Goal: Task Accomplishment & Management: Use online tool/utility

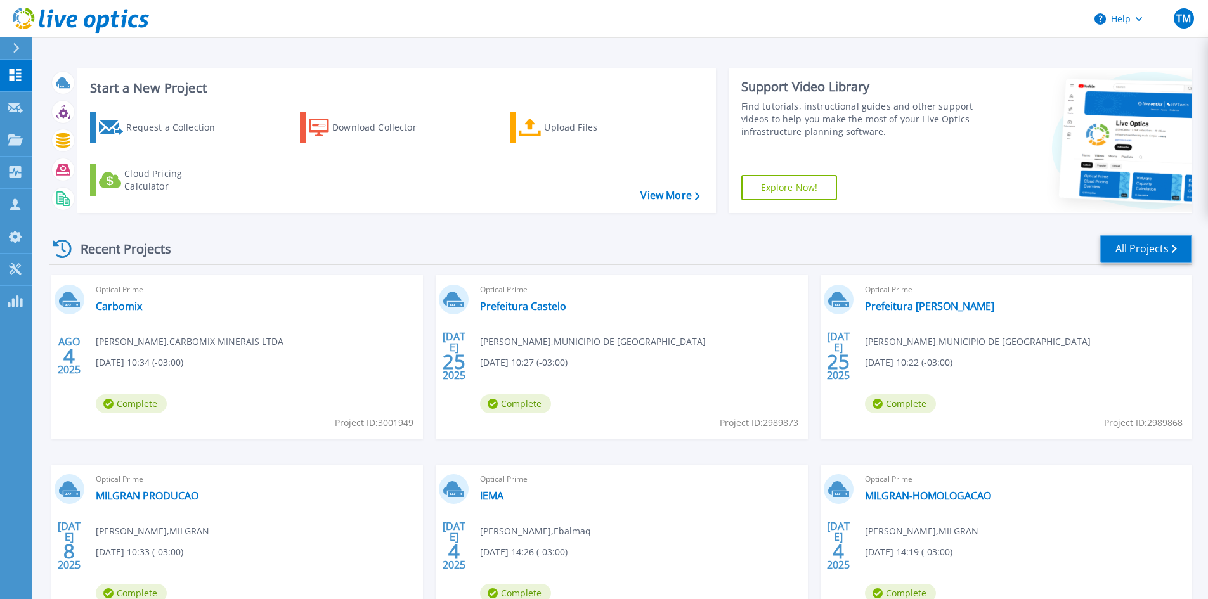
click at [1144, 251] on link "All Projects" at bounding box center [1146, 249] width 92 height 29
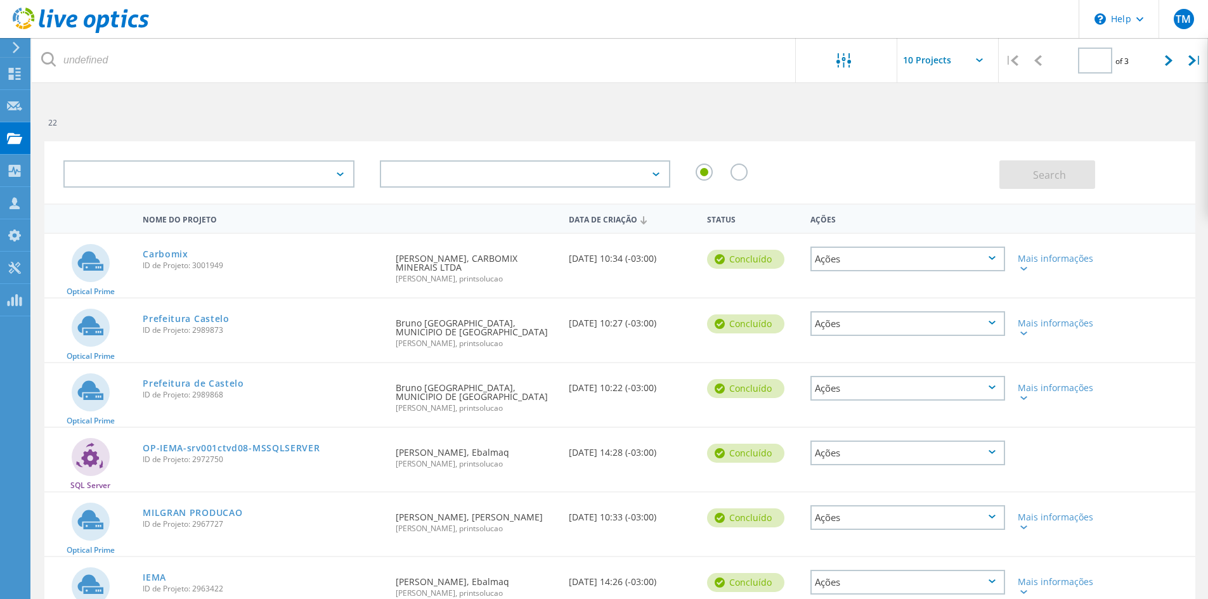
type input "1"
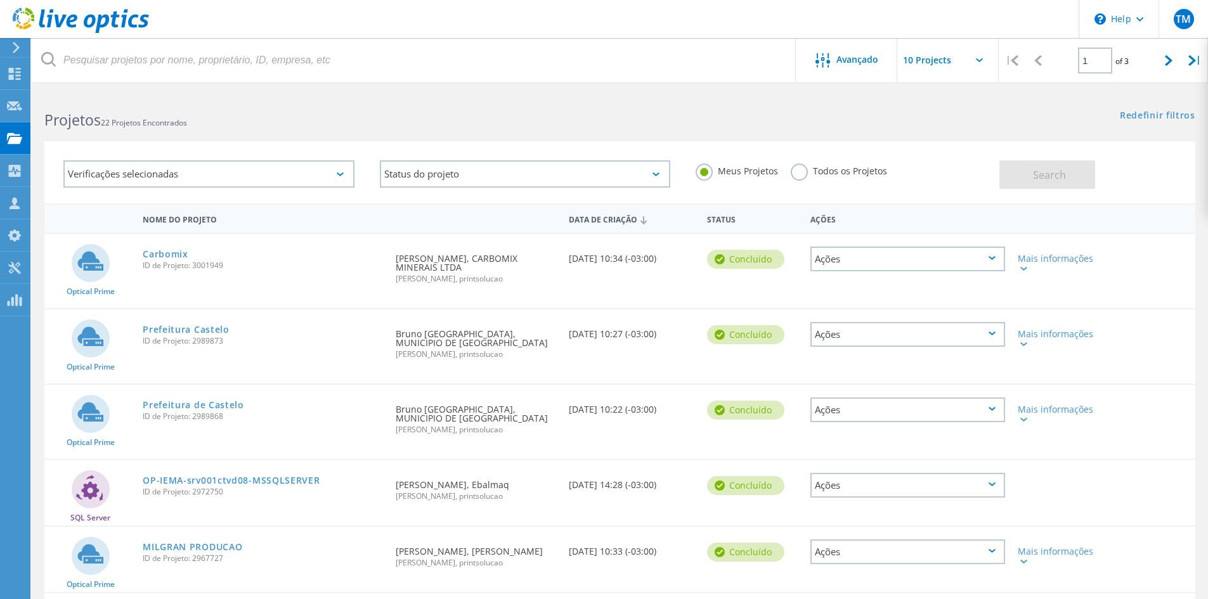
click at [254, 180] on div "Verificações selecionadas" at bounding box center [208, 173] width 291 height 27
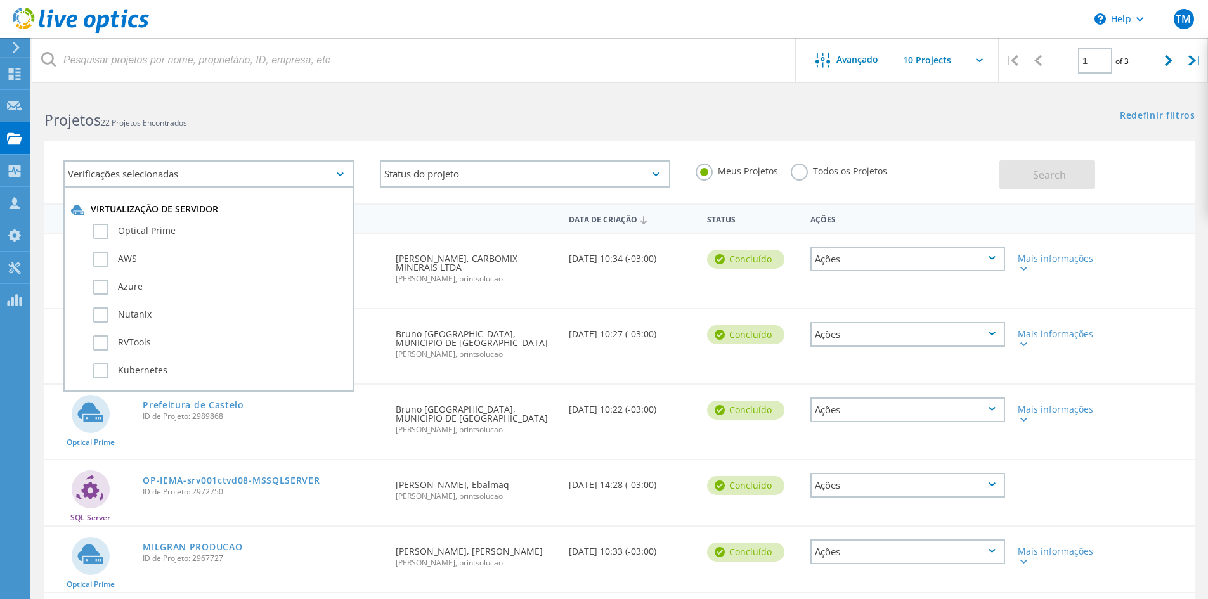
click at [251, 178] on div "Verificações selecionadas" at bounding box center [208, 173] width 291 height 27
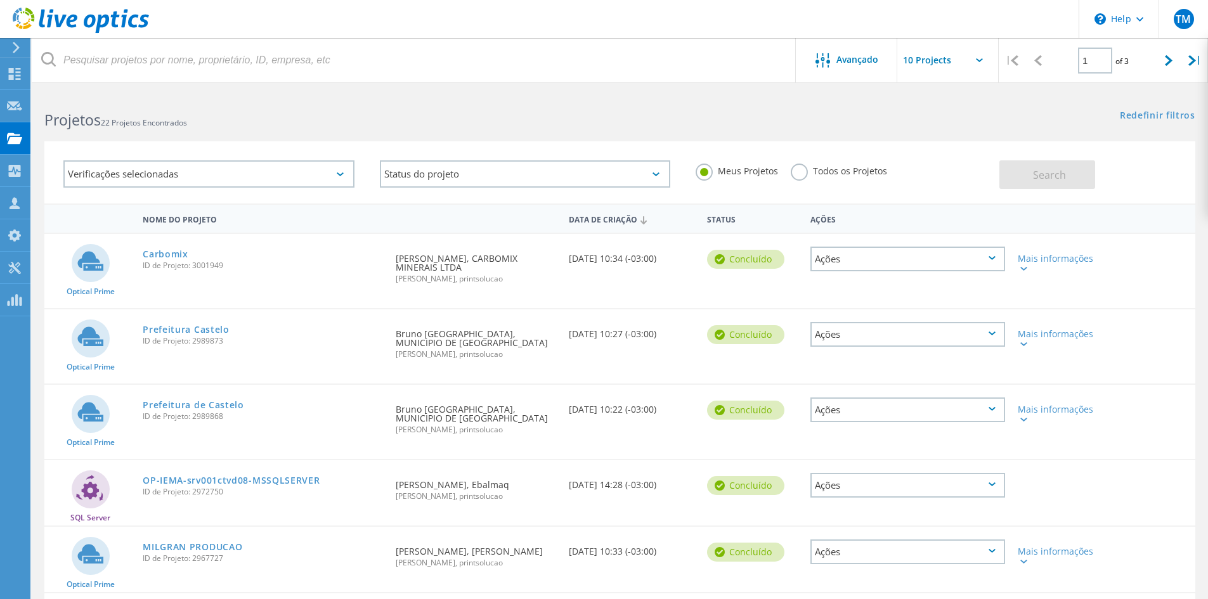
click at [624, 126] on div "Verificações selecionadas Status do projeto Em andamento Concluído Publicado em…" at bounding box center [620, 165] width 1176 height 78
click at [804, 175] on label "Todos os Projetos" at bounding box center [838, 170] width 96 height 12
click at [0, 0] on input "Todos os Projetos" at bounding box center [0, 0] width 0 height 0
click at [1054, 174] on span "Search" at bounding box center [1049, 175] width 33 height 14
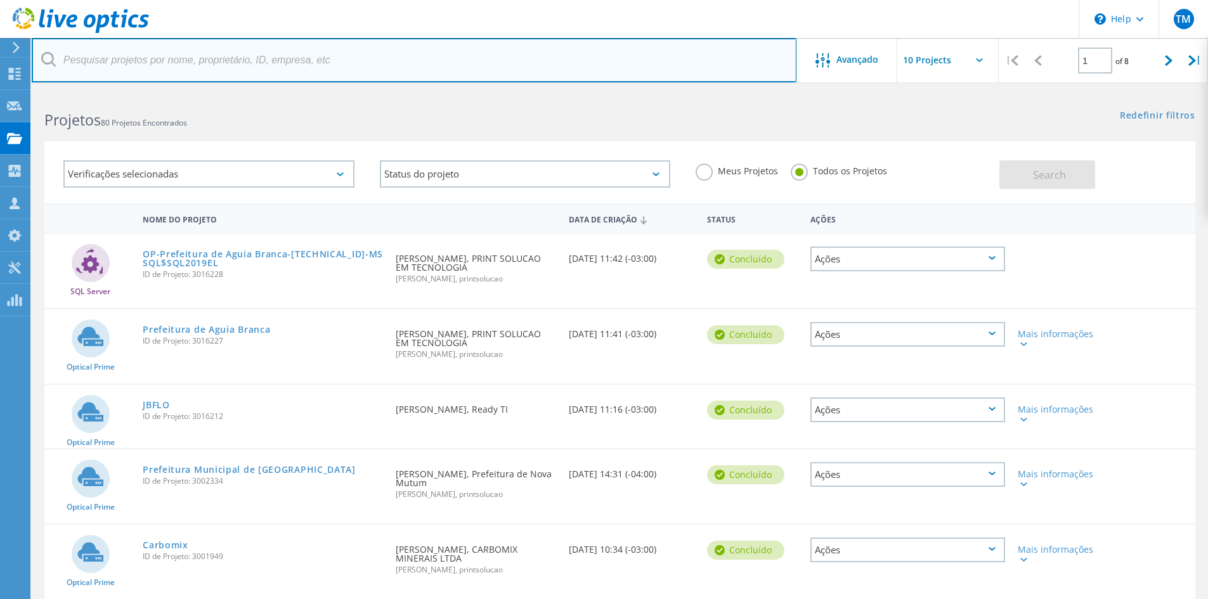
click at [180, 56] on input "text" at bounding box center [414, 60] width 764 height 44
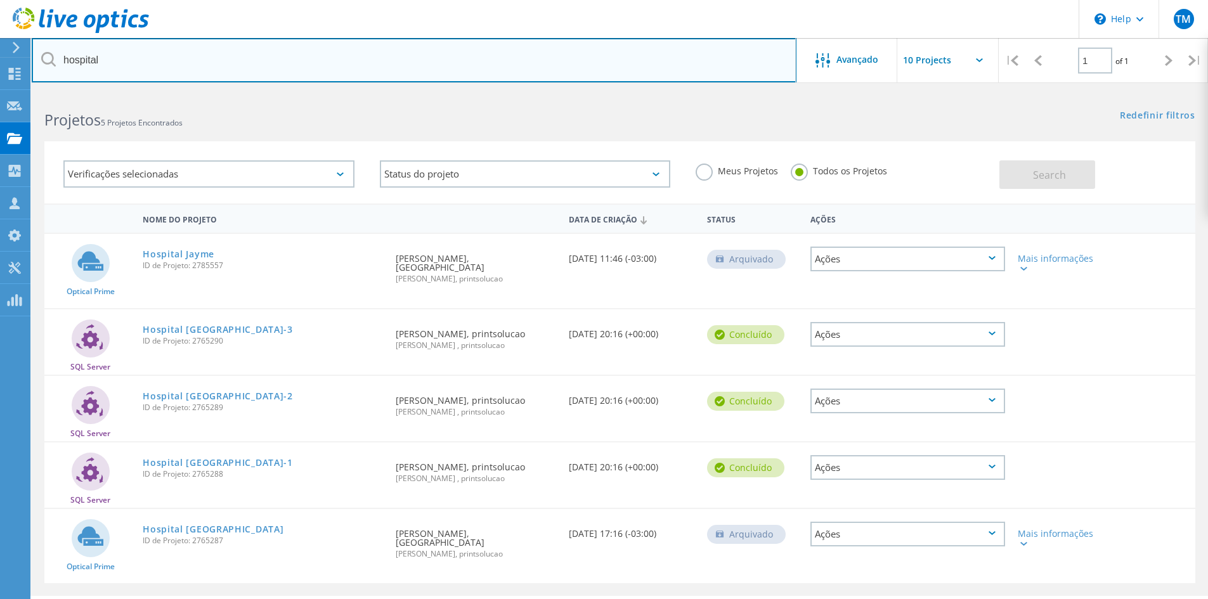
click at [517, 44] on input "hospital" at bounding box center [414, 60] width 764 height 44
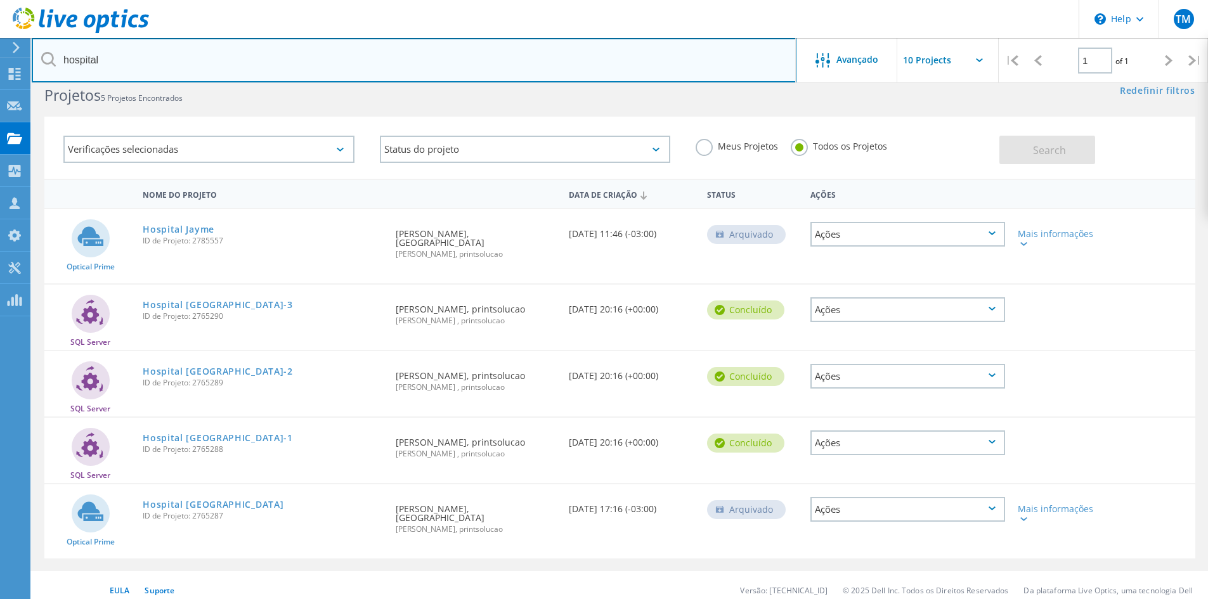
scroll to position [35, 0]
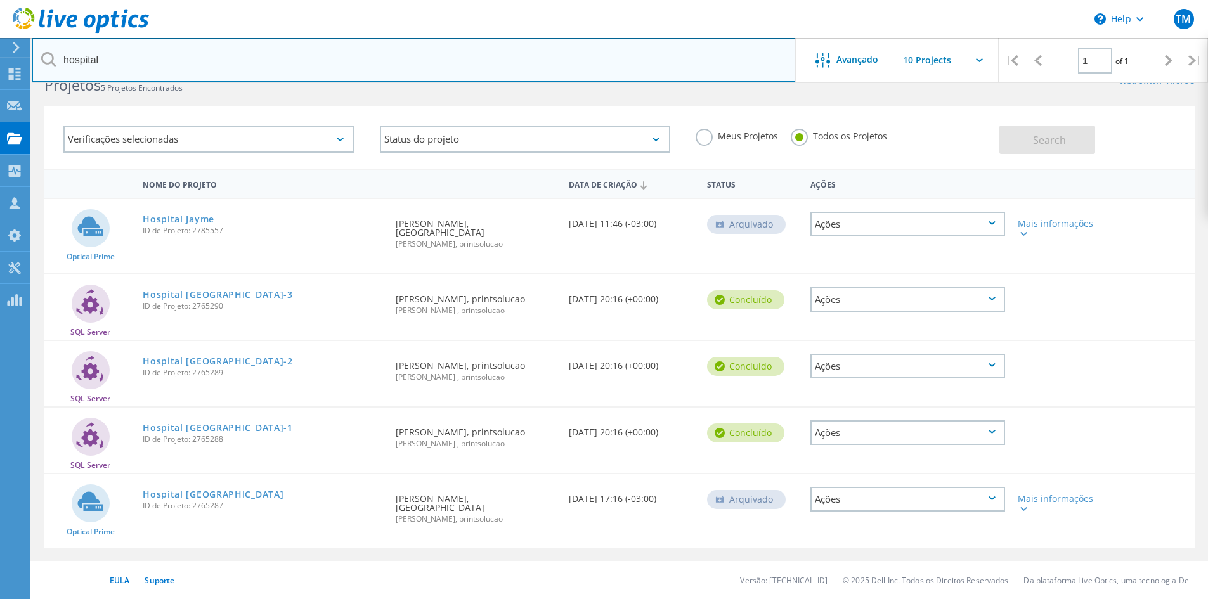
drag, startPoint x: 65, startPoint y: 65, endPoint x: 56, endPoint y: 68, distance: 9.4
click at [56, 68] on input "hospital" at bounding box center [414, 60] width 764 height 44
type input "hifa"
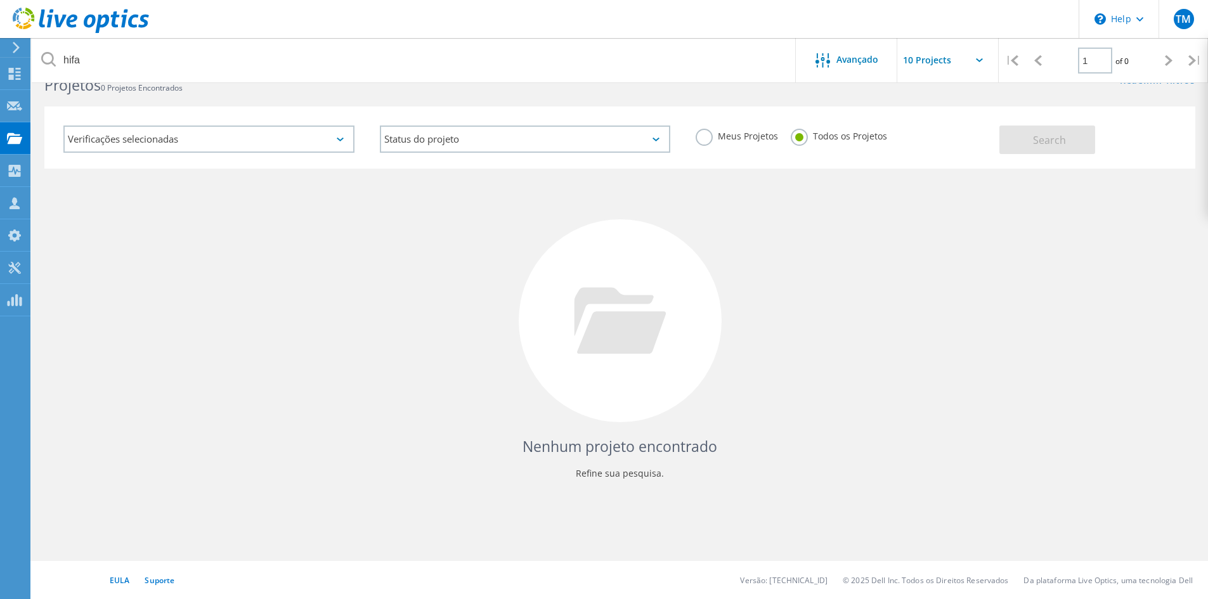
click at [720, 16] on header "\n Help Explore Helpful Articles Contact Support TM Membro da equipe parceira d…" at bounding box center [604, 19] width 1208 height 38
click at [16, 134] on icon at bounding box center [14, 138] width 15 height 12
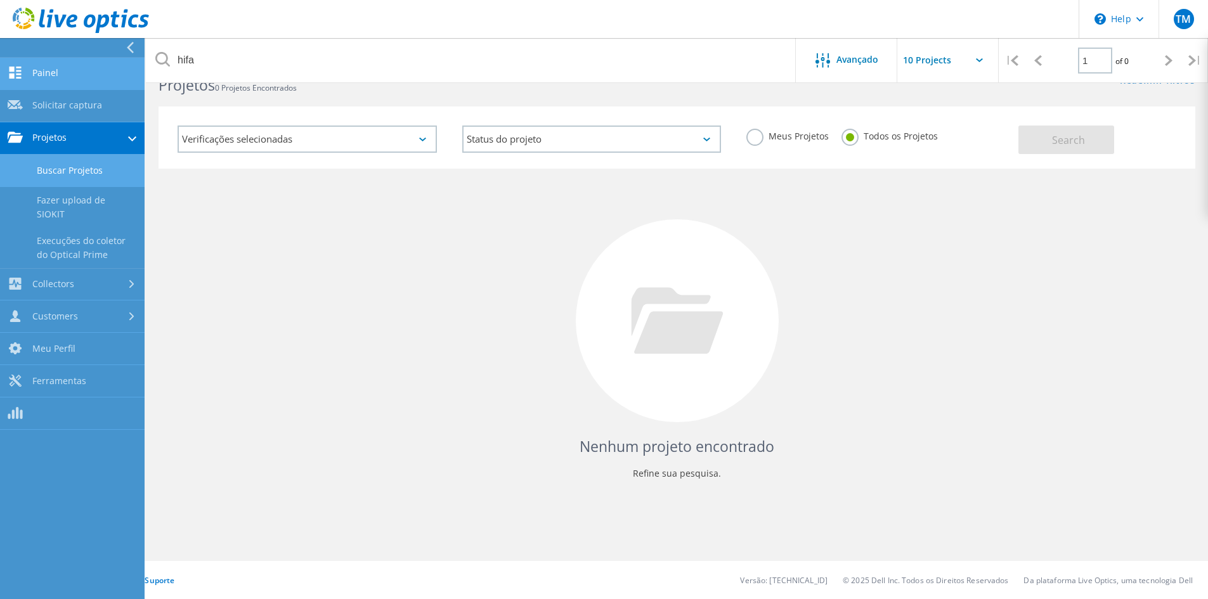
click at [70, 79] on link "Painel" at bounding box center [72, 74] width 145 height 32
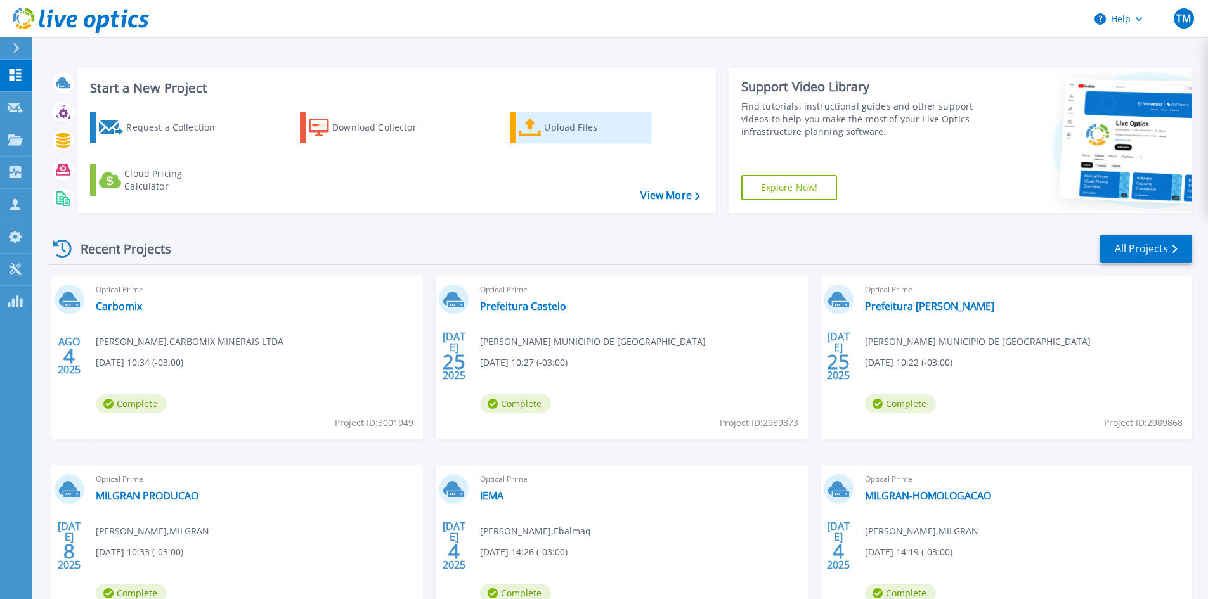
click at [586, 129] on div "Upload Files" at bounding box center [594, 127] width 101 height 25
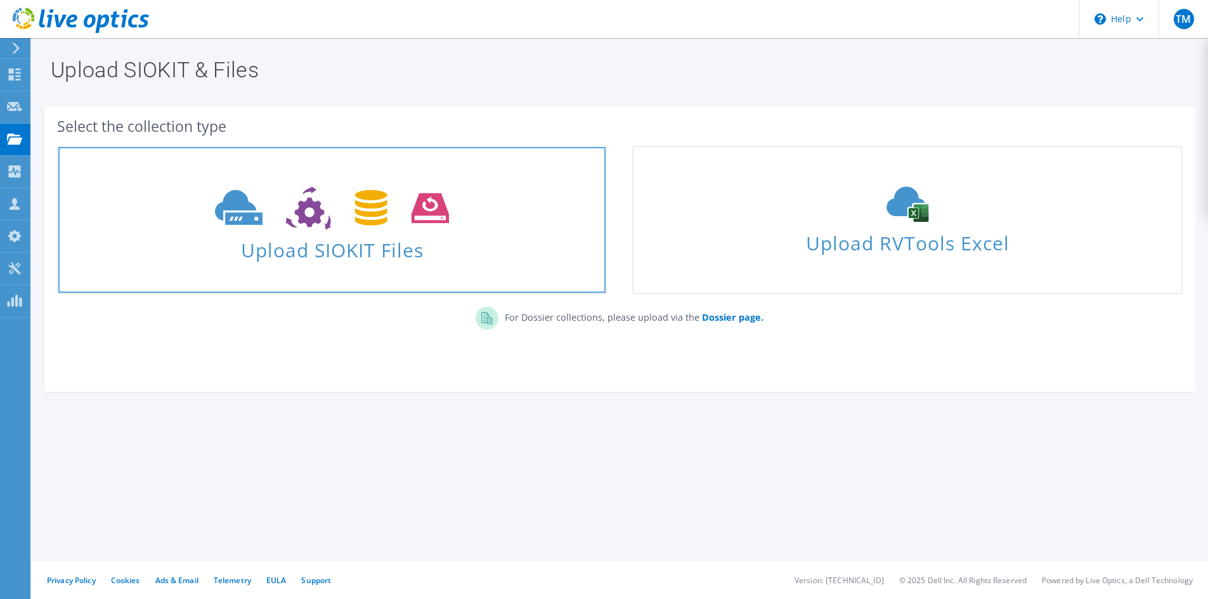
click at [349, 233] on span at bounding box center [331, 206] width 547 height 53
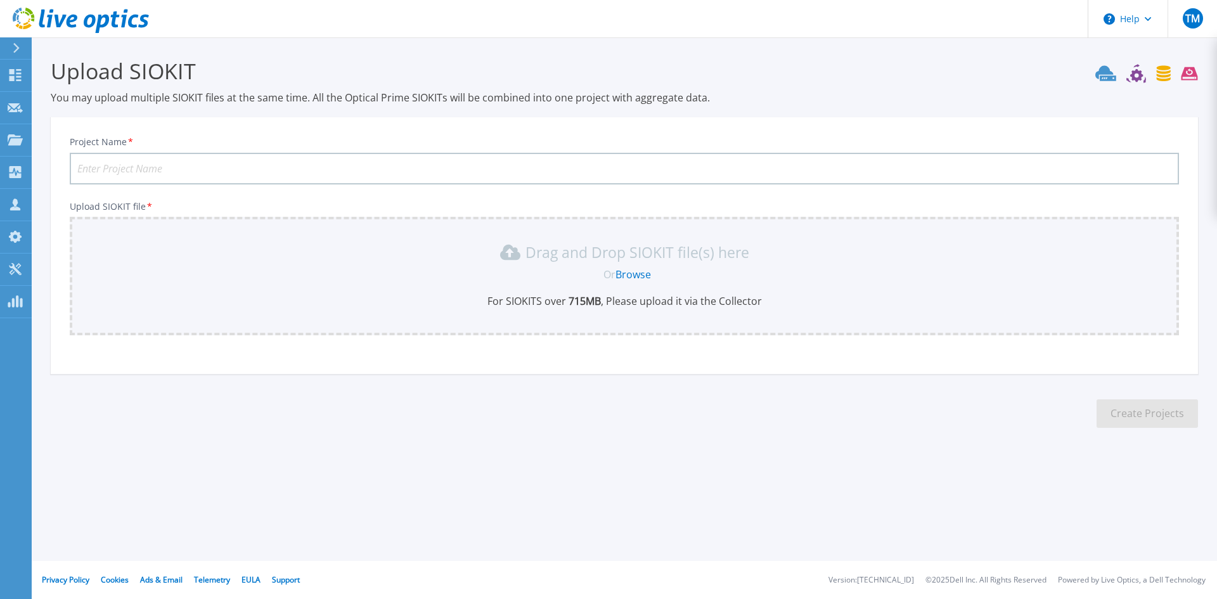
click at [146, 171] on input "Project Name *" at bounding box center [624, 169] width 1109 height 32
click at [646, 276] on link "Browse" at bounding box center [633, 275] width 35 height 14
click at [24, 53] on div at bounding box center [21, 48] width 20 height 22
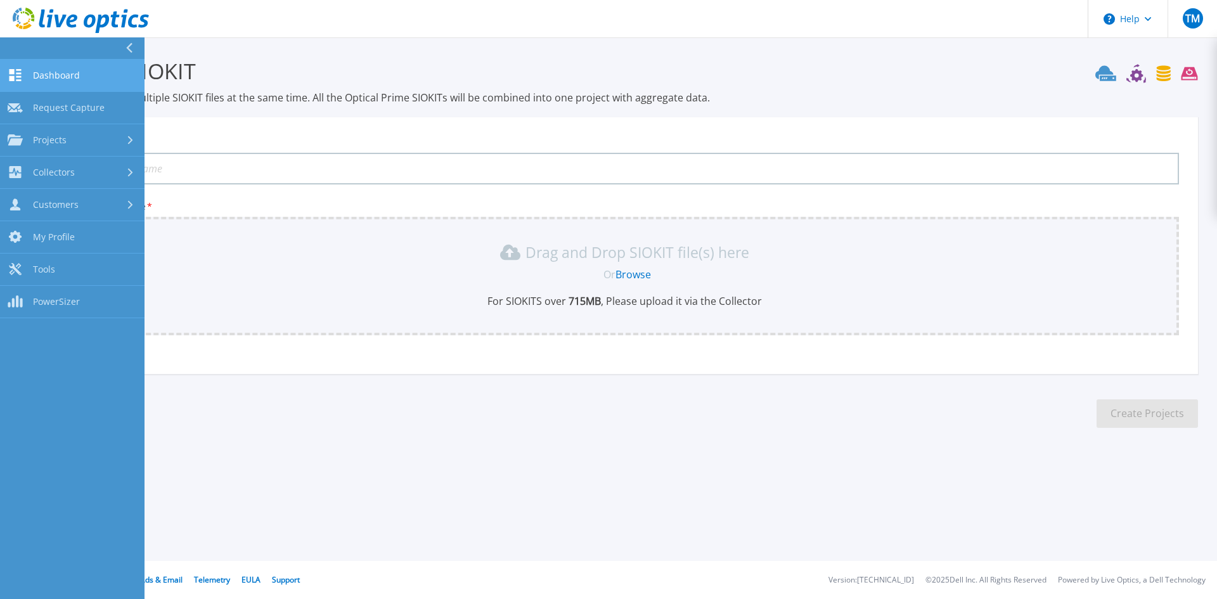
click at [55, 71] on span "Dashboard" at bounding box center [56, 75] width 47 height 11
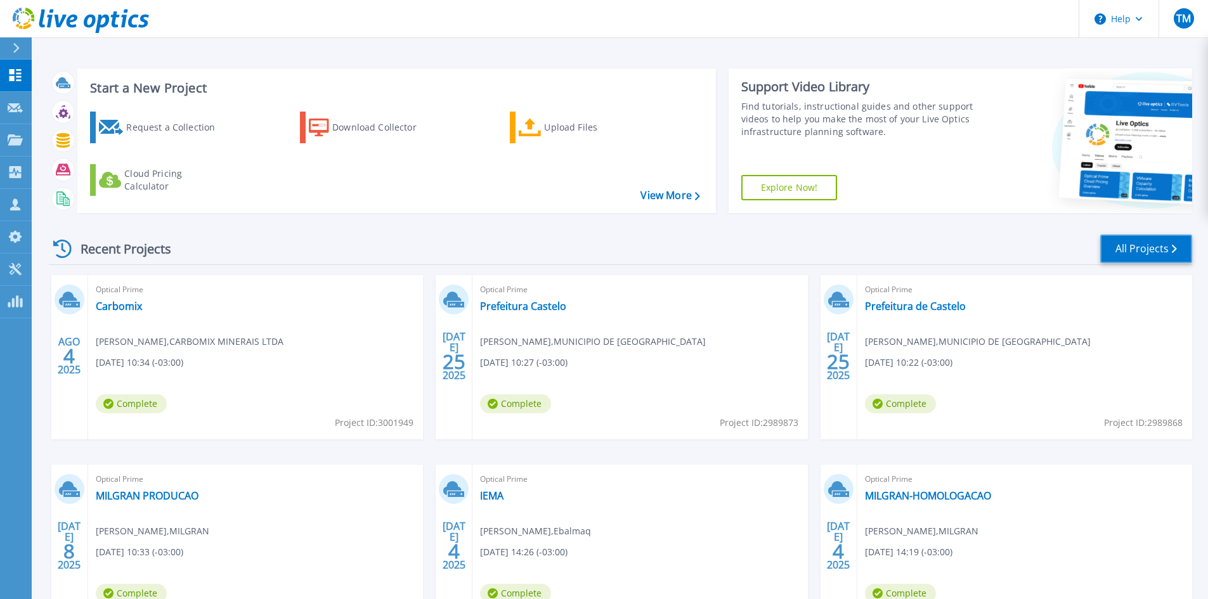
click at [1151, 248] on link "All Projects" at bounding box center [1146, 249] width 92 height 29
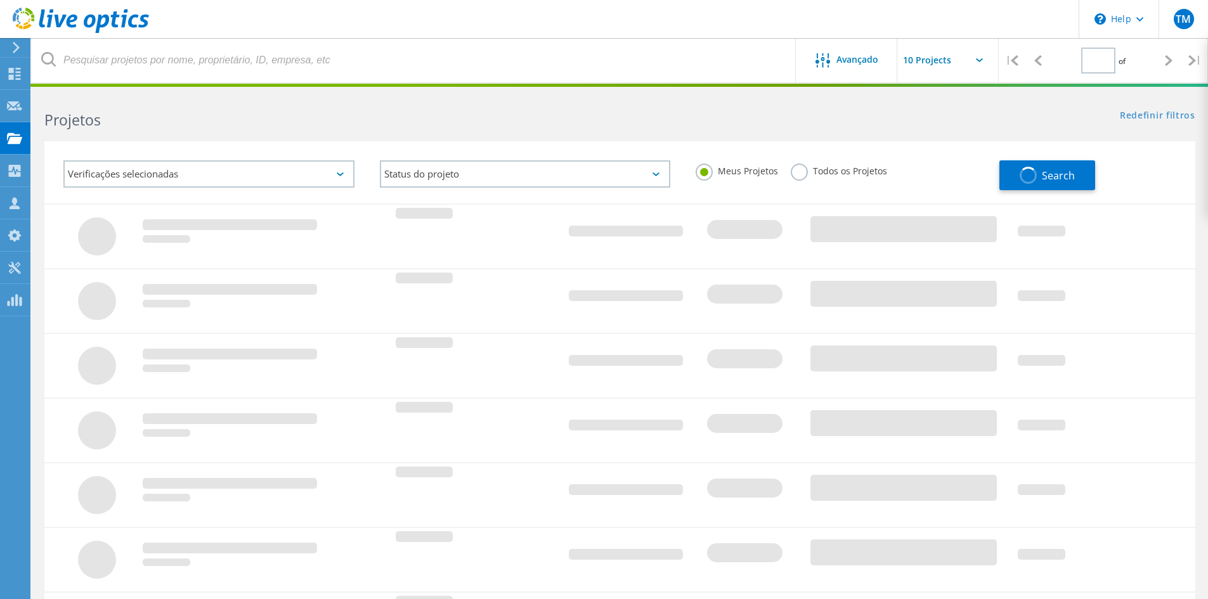
type input "1"
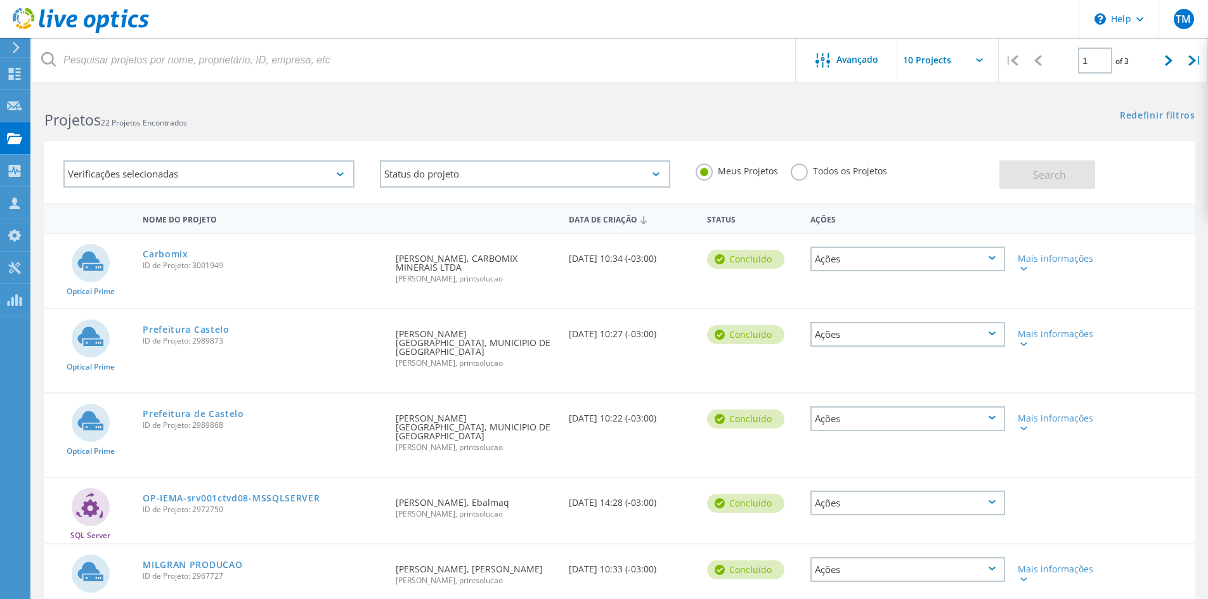
click at [796, 168] on label "Todos os Projetos" at bounding box center [838, 170] width 96 height 12
click at [0, 0] on input "Todos os Projetos" at bounding box center [0, 0] width 0 height 0
click at [1064, 176] on span "Search" at bounding box center [1049, 175] width 33 height 14
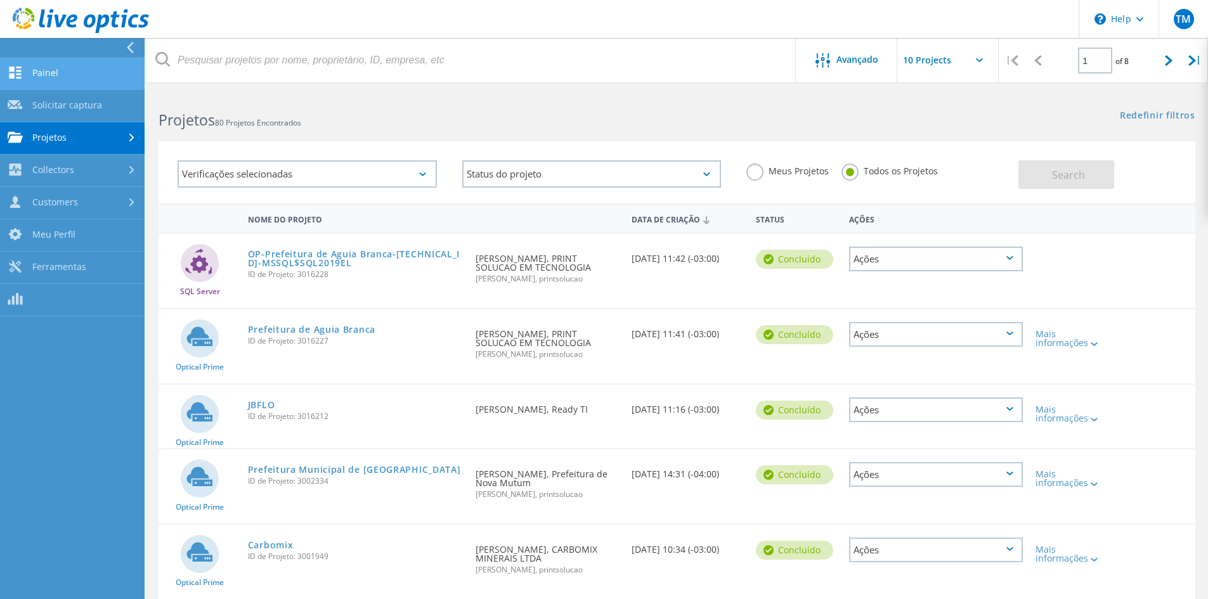
click at [70, 74] on link "Painel" at bounding box center [72, 74] width 145 height 32
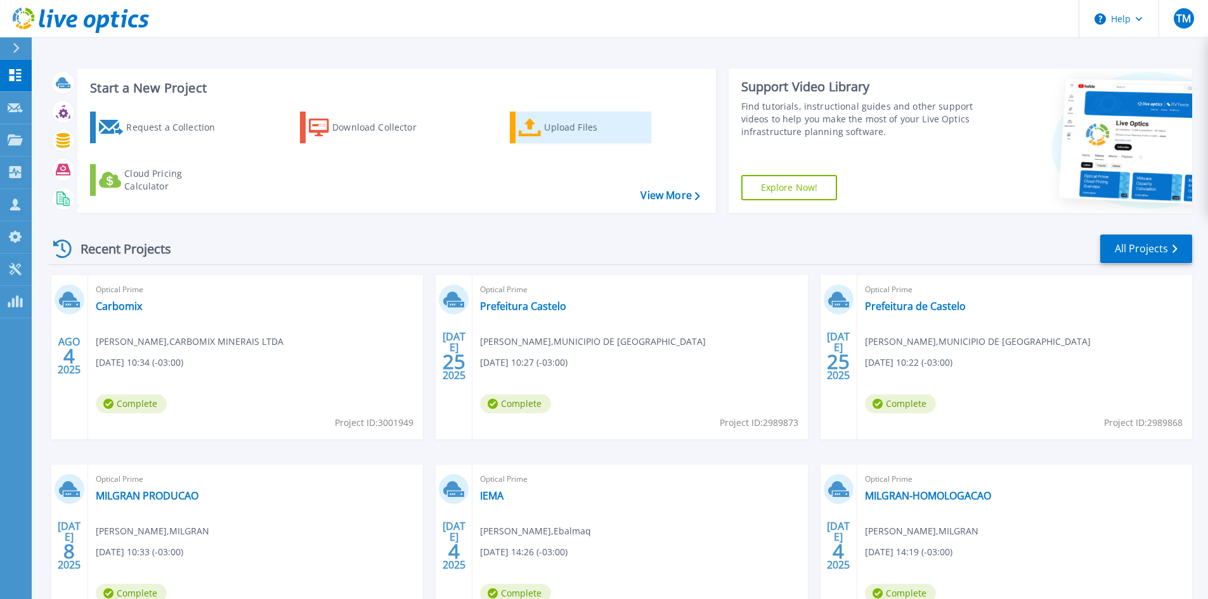
click at [568, 124] on div "Upload Files" at bounding box center [594, 127] width 101 height 25
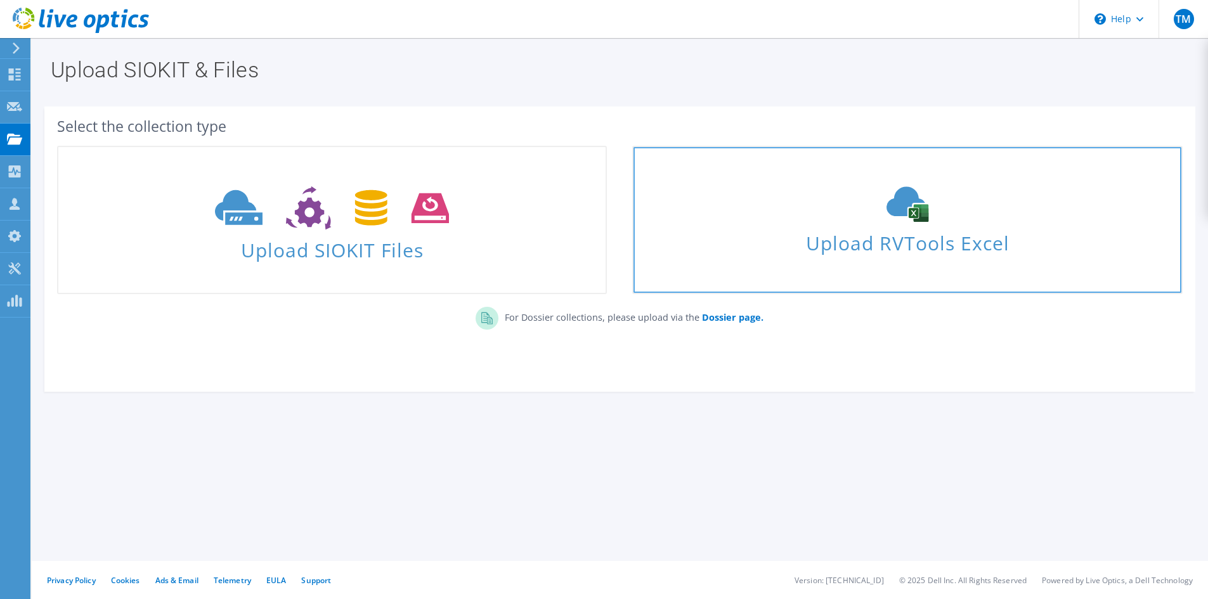
click at [937, 243] on span "Upload RVTools Excel" at bounding box center [906, 239] width 547 height 27
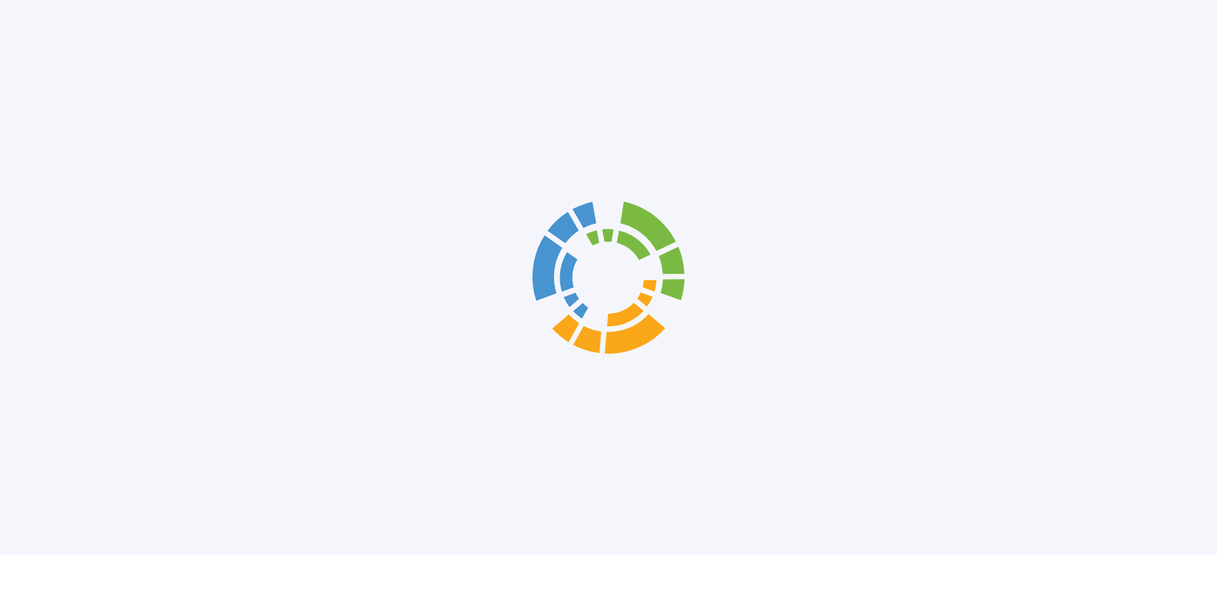
click at [757, 248] on div at bounding box center [608, 277] width 1217 height 555
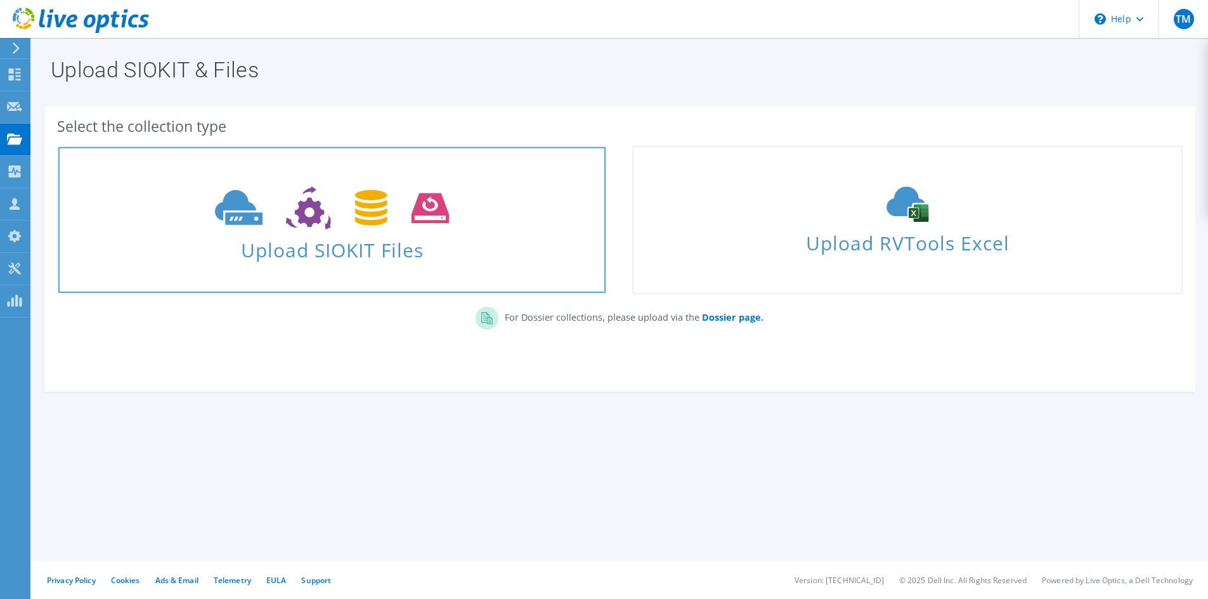
click at [282, 221] on icon at bounding box center [332, 208] width 234 height 44
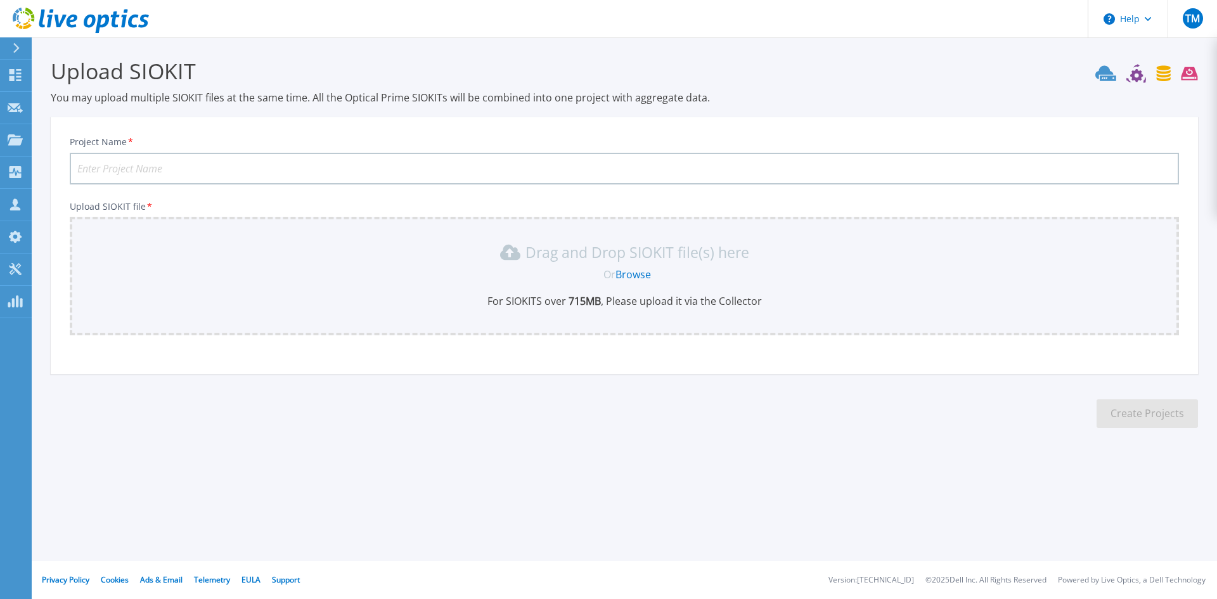
click at [348, 285] on div "Drag and Drop SIOKIT file(s) here Or Browse For SIOKITS over 715 MB , Please up…" at bounding box center [624, 275] width 1094 height 66
click at [801, 169] on input "Project Name *" at bounding box center [624, 169] width 1109 height 32
click at [642, 276] on link "Browse" at bounding box center [633, 275] width 35 height 14
click at [403, 164] on input "Project Name *" at bounding box center [624, 169] width 1109 height 32
type input "HIFA"
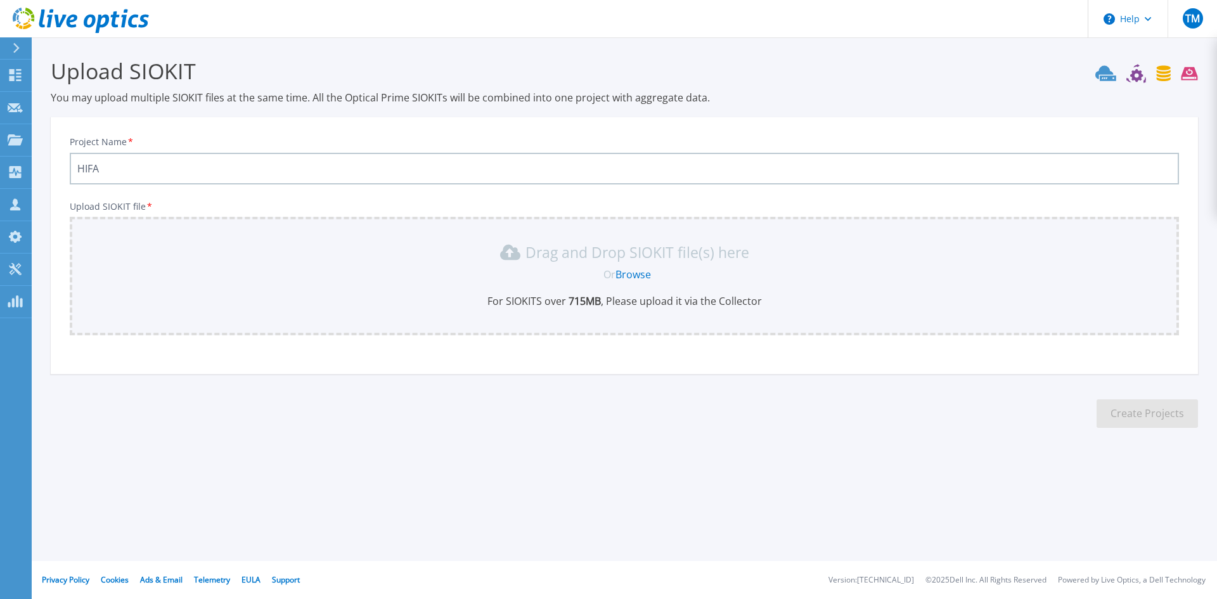
click at [678, 373] on div "Project Name * HIFA Upload SIOKIT file * Drag and Drop SIOKIT file(s) here Or B…" at bounding box center [624, 250] width 1147 height 248
drag, startPoint x: 976, startPoint y: 50, endPoint x: 970, endPoint y: 57, distance: 8.6
click at [976, 50] on section "Upload SIOKIT You may upload multiple SIOKIT files at the same time. All the Op…" at bounding box center [624, 246] width 1185 height 419
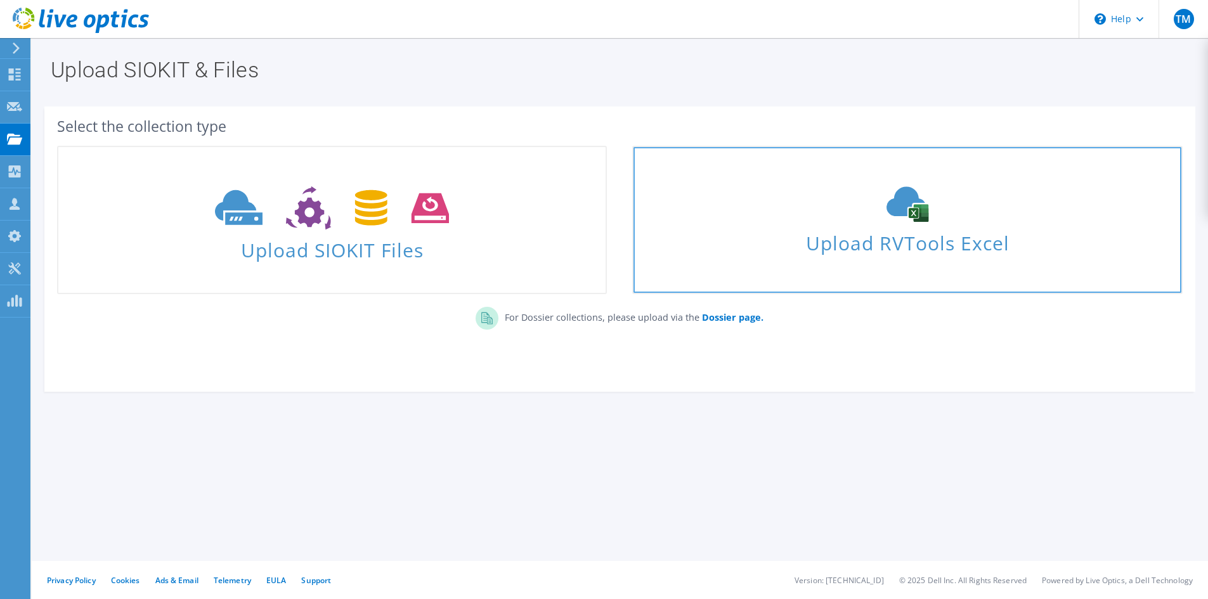
click at [846, 223] on div "Upload RVTools Excel" at bounding box center [906, 219] width 547 height 67
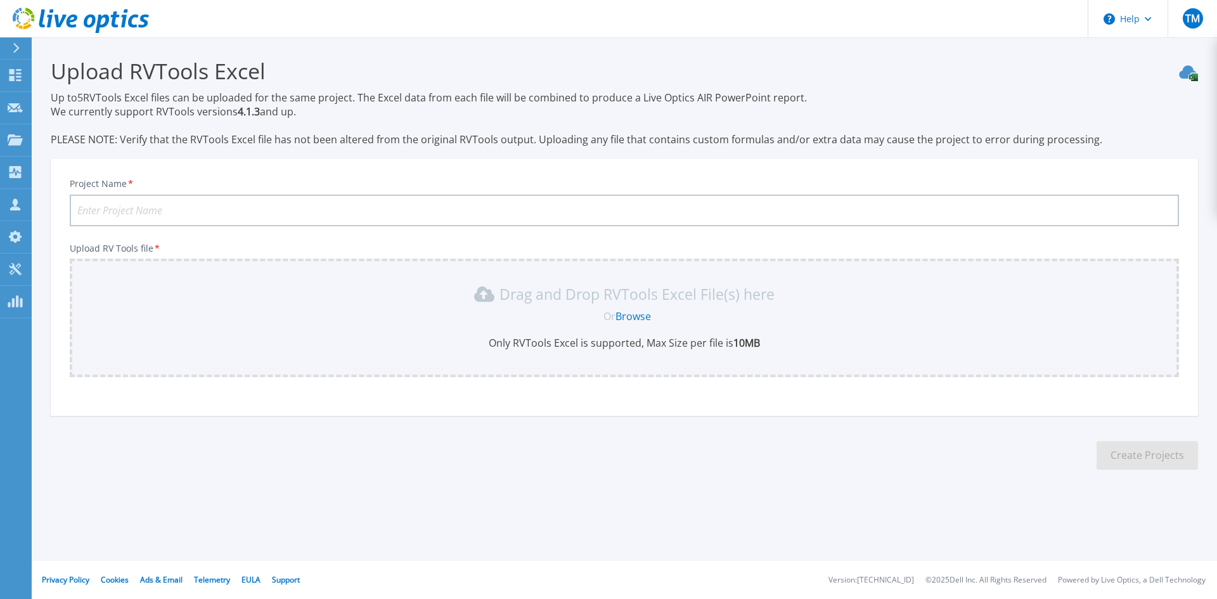
click at [630, 318] on link "Browse" at bounding box center [633, 316] width 35 height 14
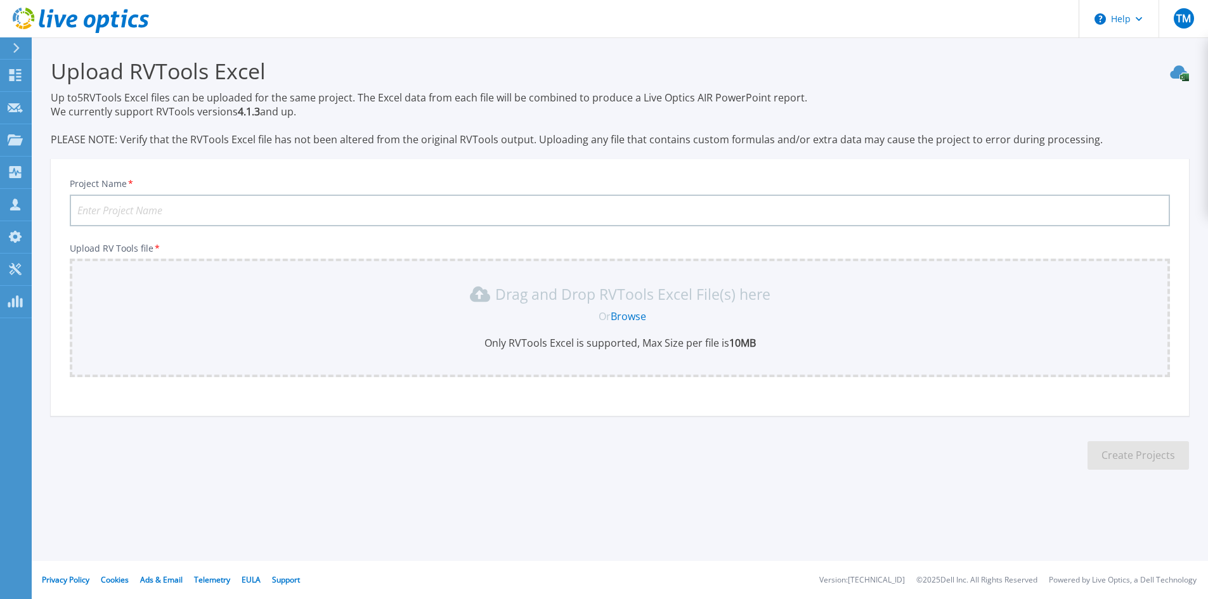
scroll to position [8, 0]
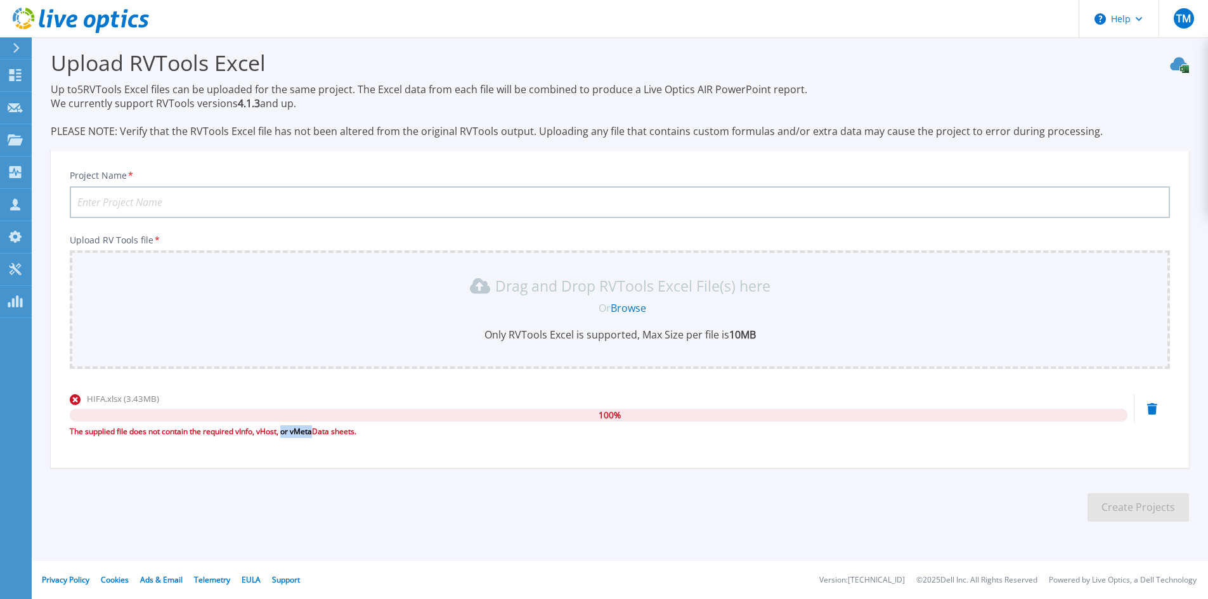
click at [338, 431] on div "The supplied file does not contain the required vInfo, vHost, or vMetaData shee…" at bounding box center [598, 431] width 1057 height 13
click at [322, 507] on section "Upload RVTools Excel Up to 5 RVTools Excel files can be uploaded for the same p…" at bounding box center [620, 289] width 1176 height 521
